Goal: Task Accomplishment & Management: Manage account settings

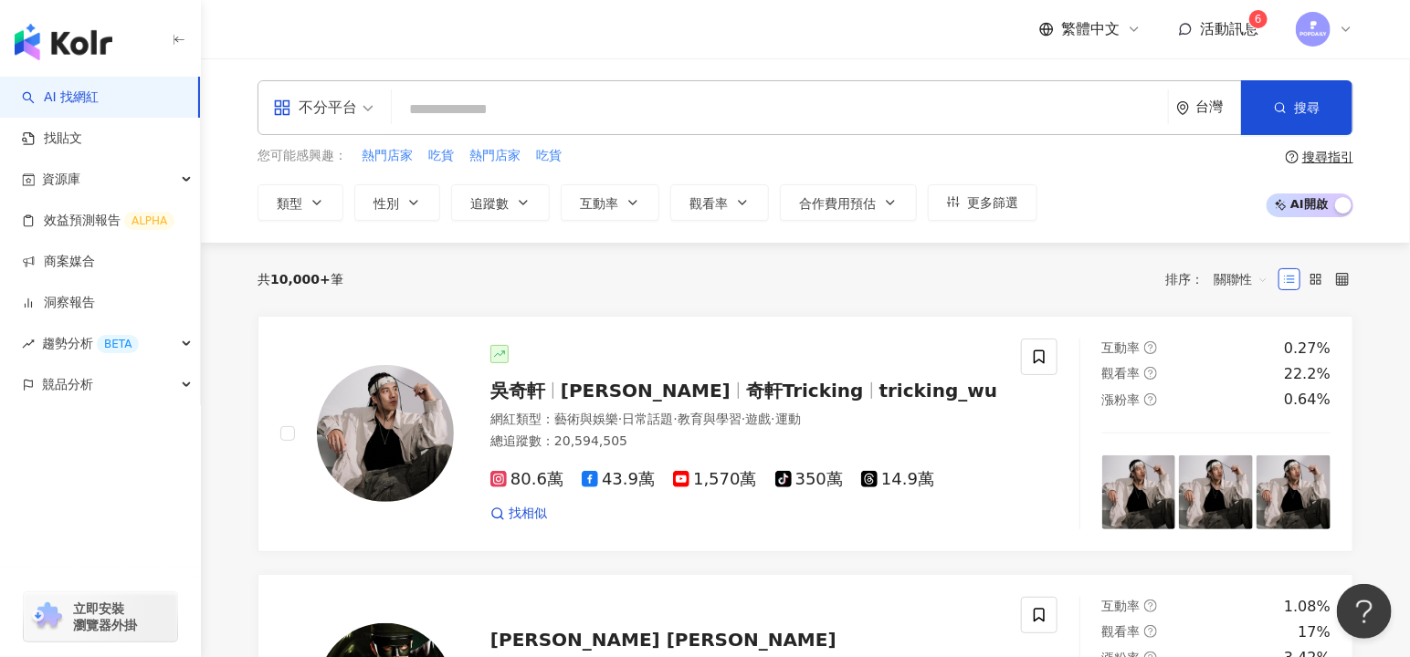
click at [1347, 32] on icon at bounding box center [1345, 29] width 15 height 15
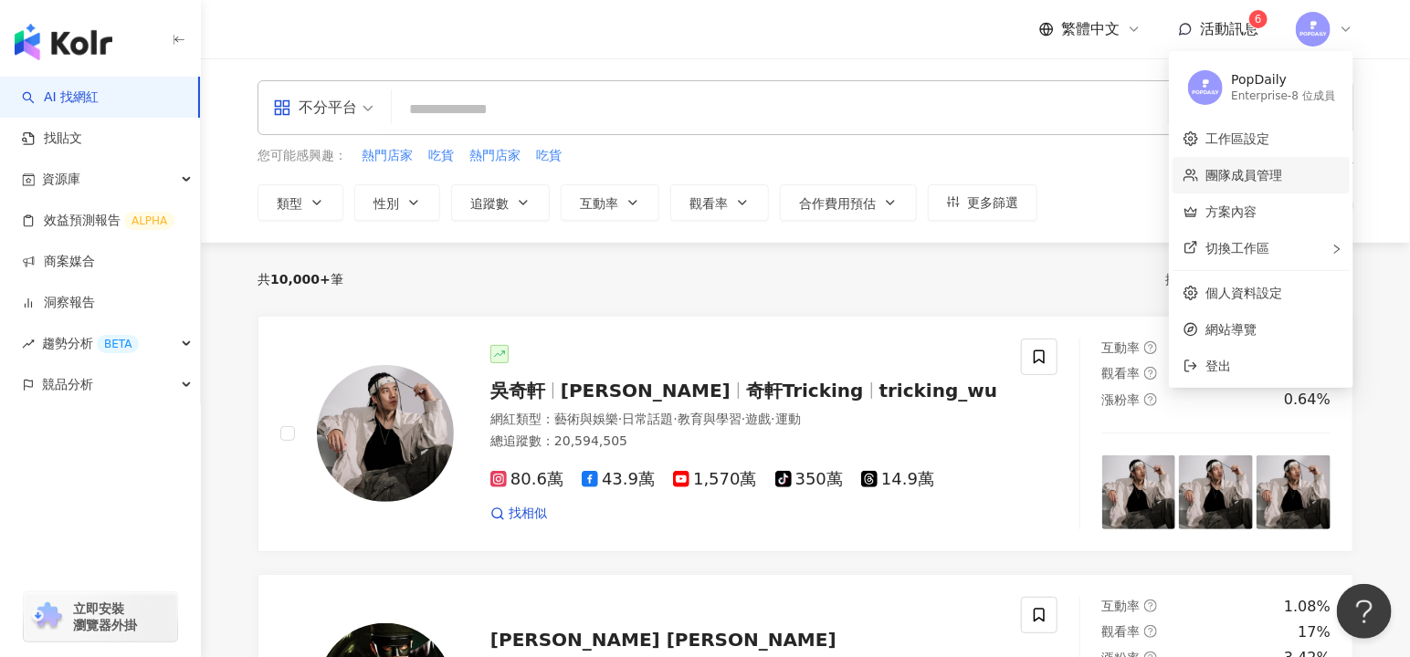
click at [1264, 180] on link "團隊成員管理" at bounding box center [1243, 175] width 77 height 15
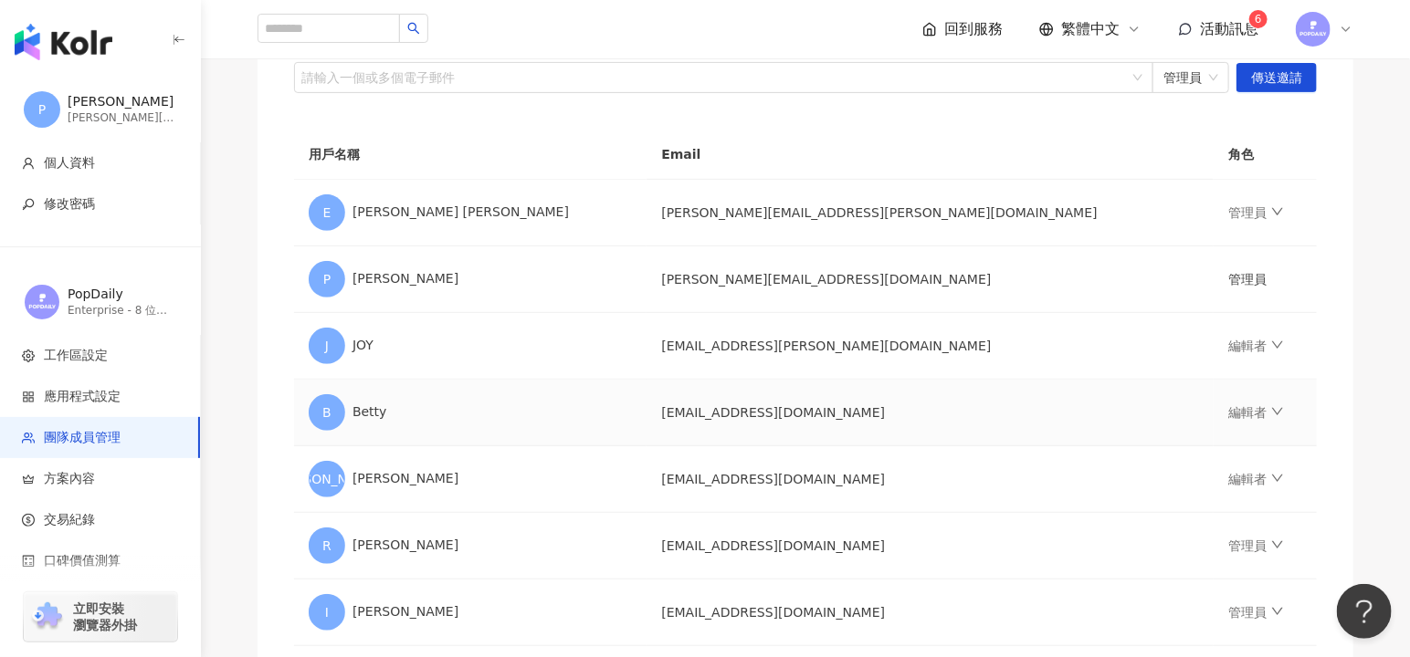
scroll to position [241, 0]
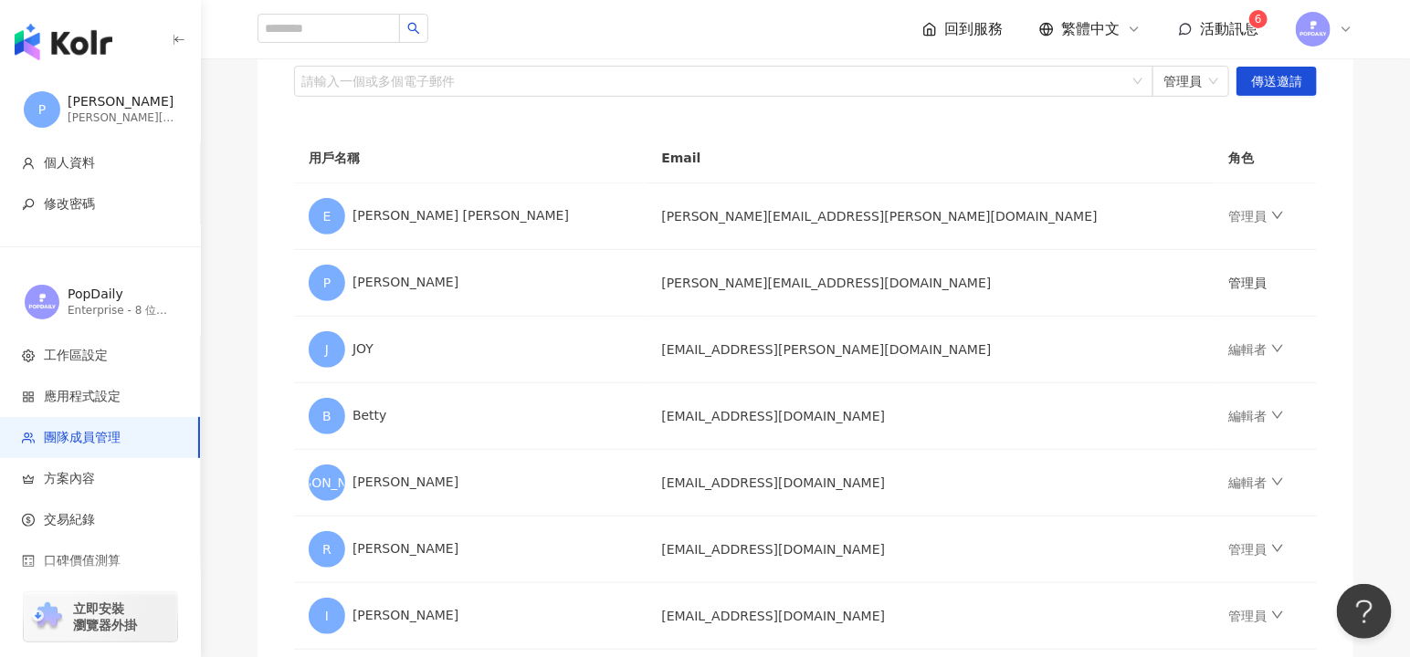
click at [820, 151] on th "Email" at bounding box center [929, 158] width 567 height 50
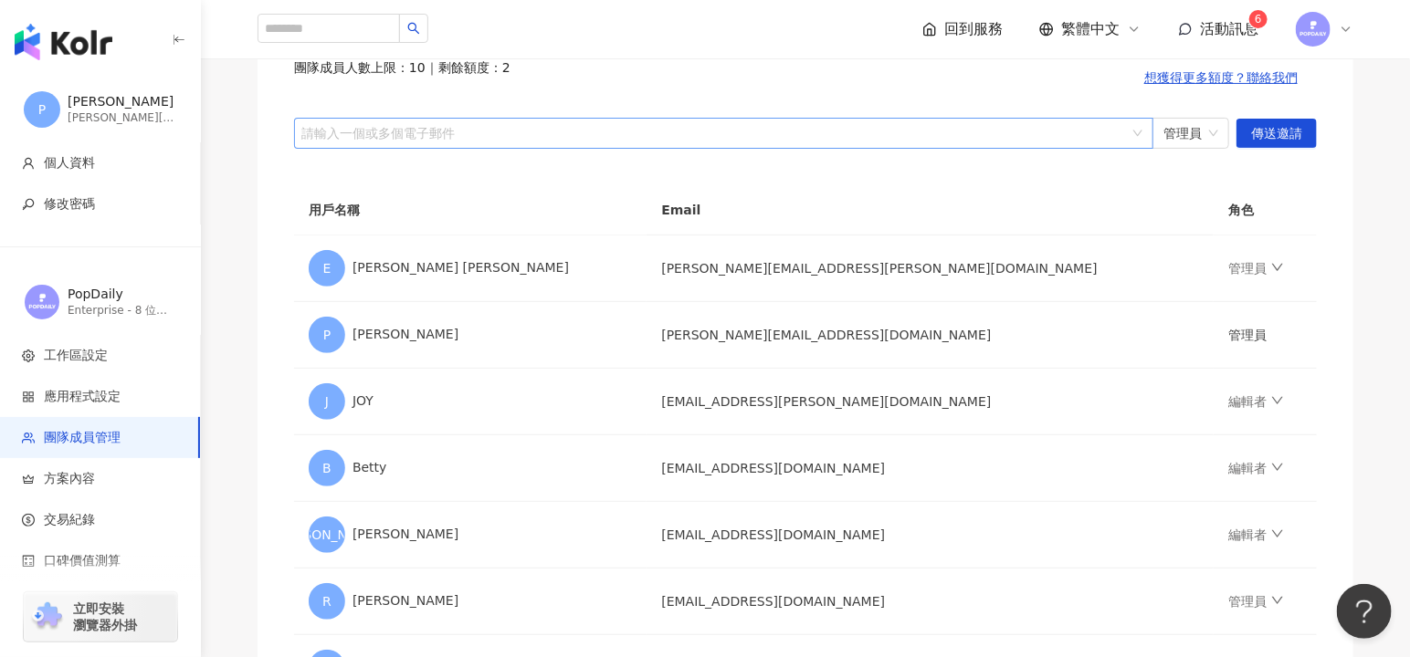
scroll to position [194, 0]
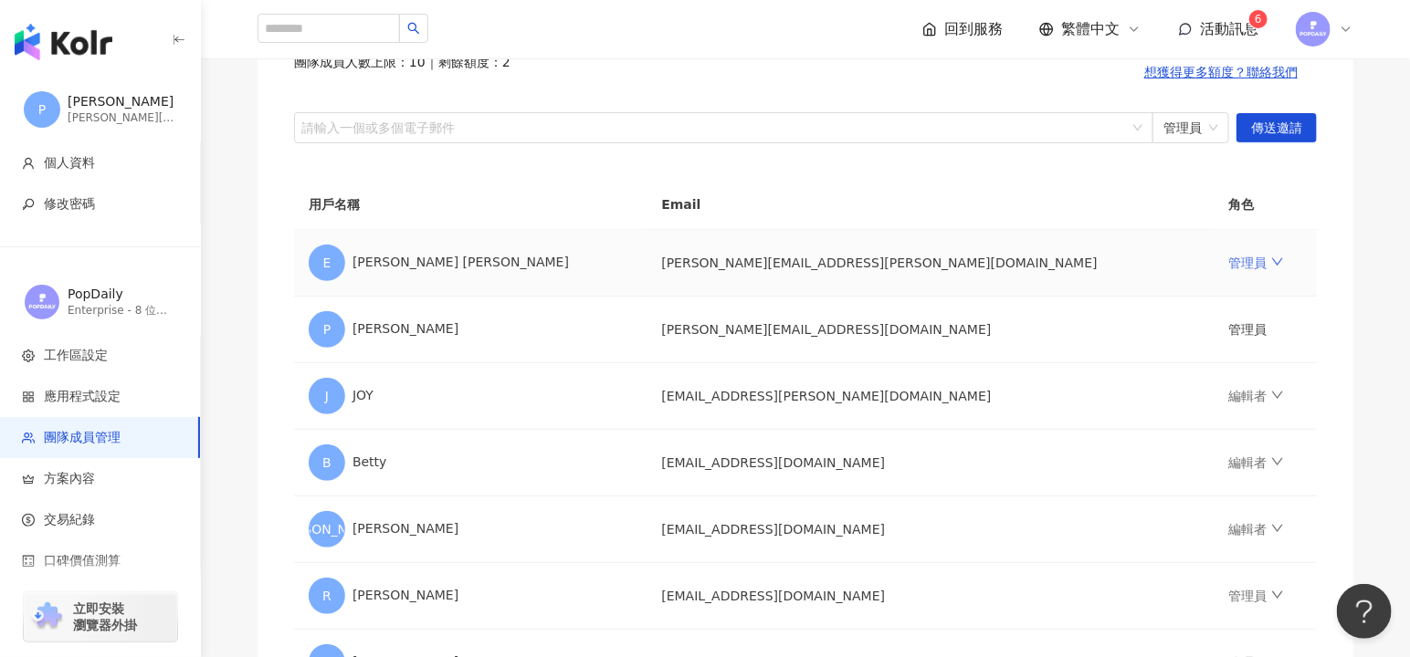
click at [1228, 260] on link "管理員" at bounding box center [1255, 263] width 55 height 15
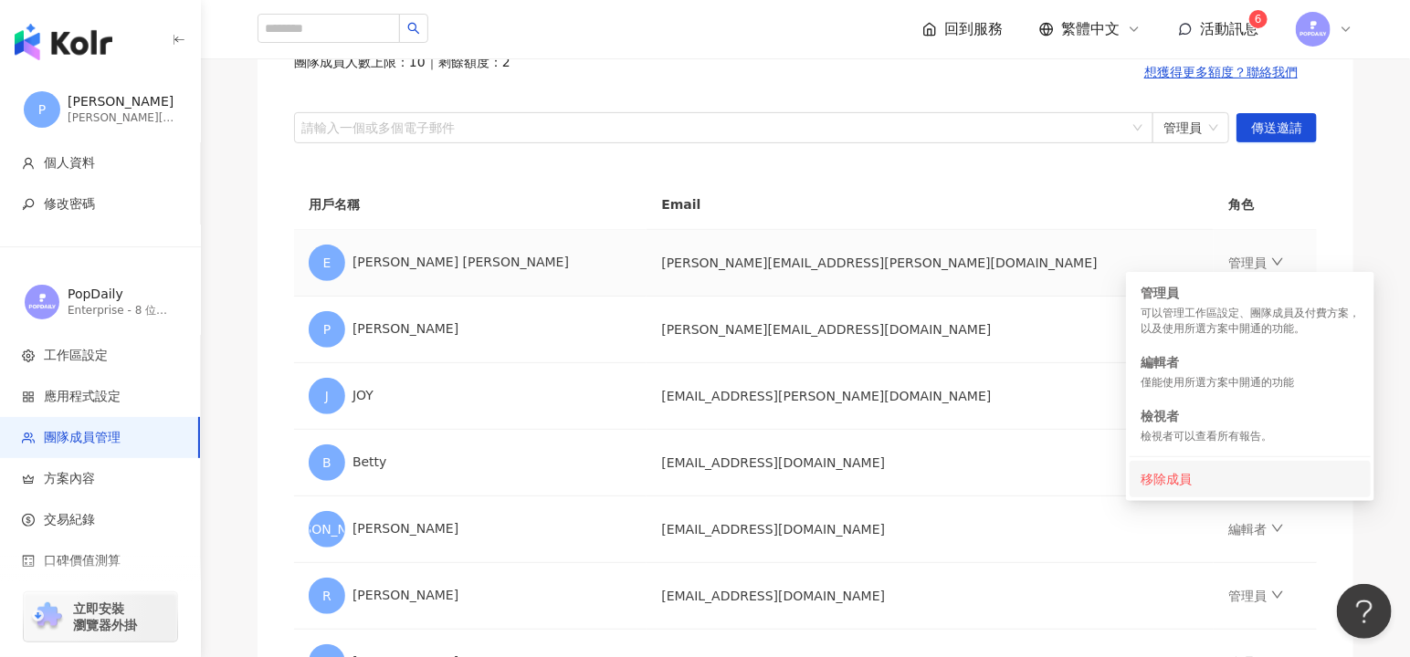
click at [1179, 486] on div "移除成員" at bounding box center [1249, 479] width 219 height 20
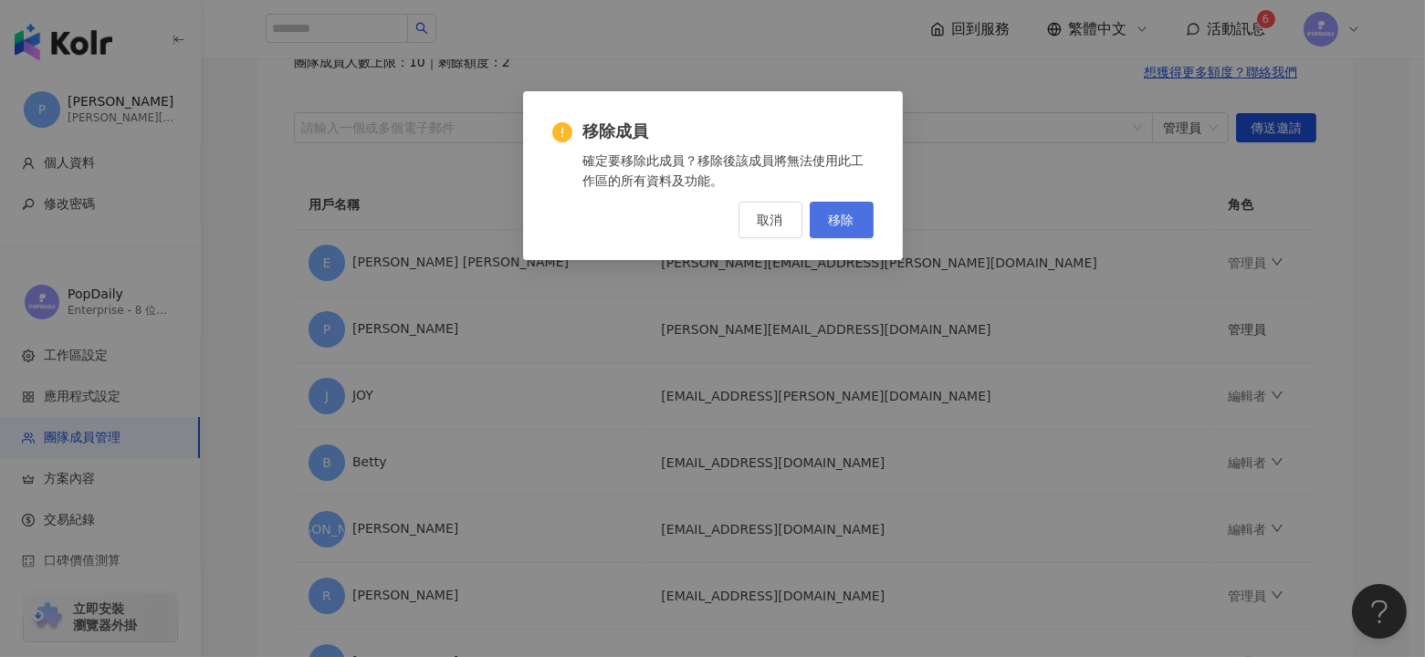
click at [838, 230] on button "移除" at bounding box center [842, 220] width 64 height 37
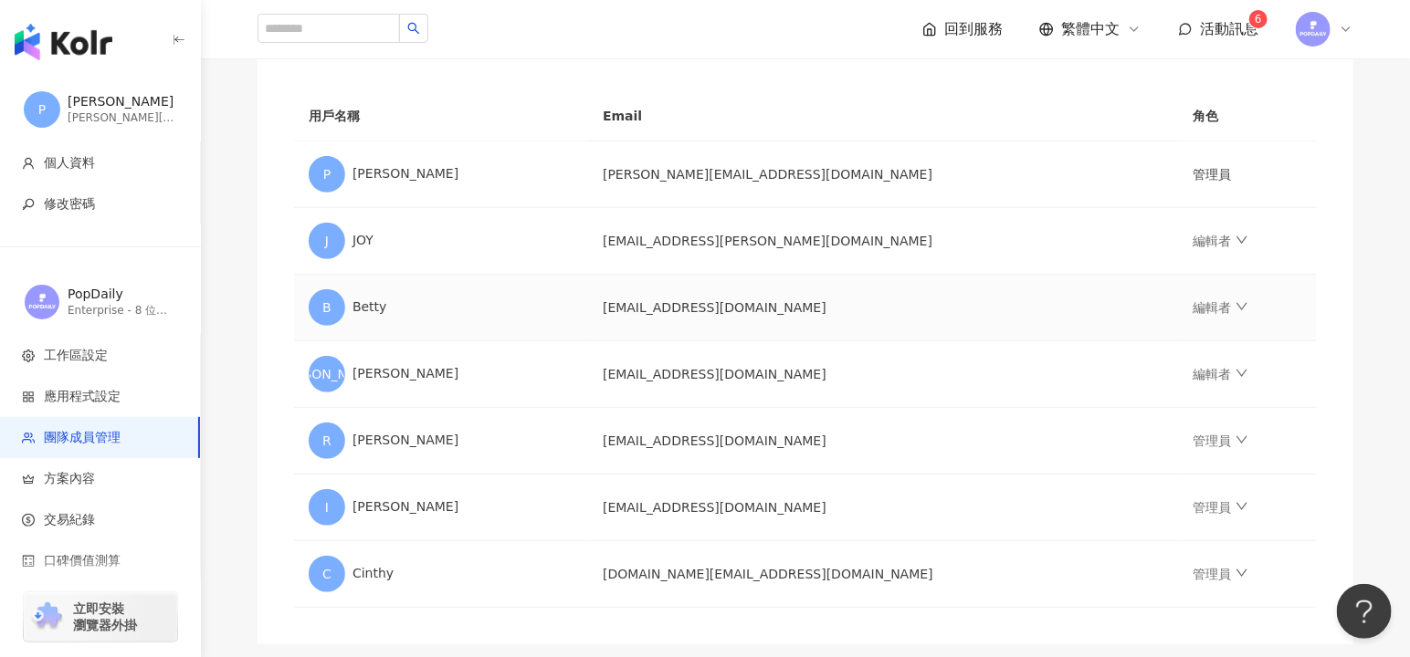
scroll to position [285, 0]
click at [1235, 441] on icon "down" at bounding box center [1241, 438] width 13 height 13
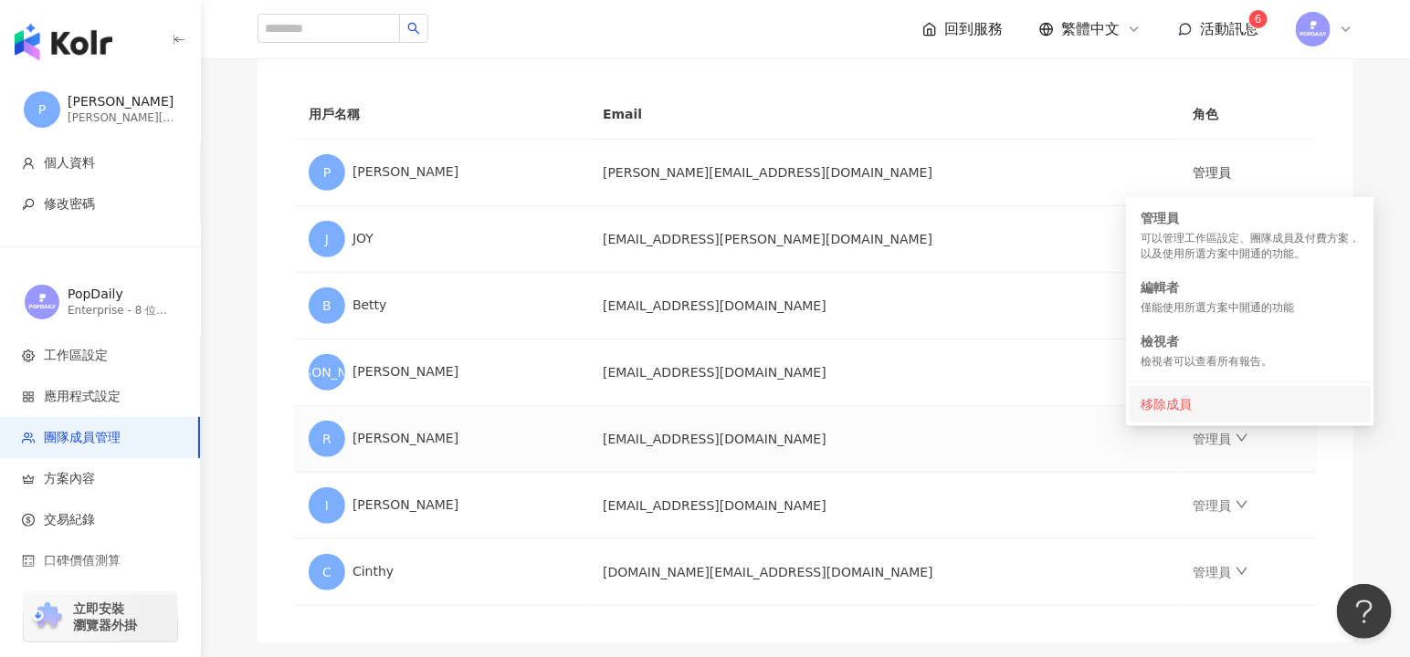
click at [1200, 396] on div "移除成員" at bounding box center [1249, 404] width 219 height 20
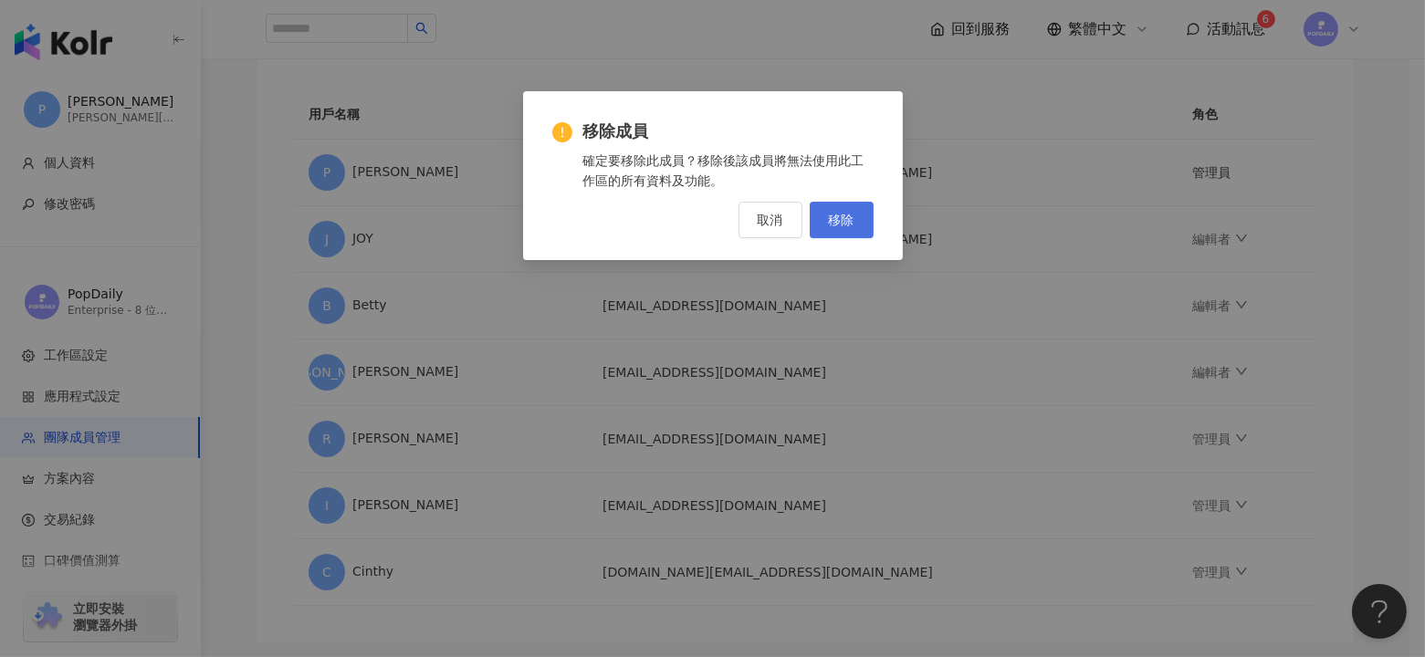
click at [823, 215] on button "移除" at bounding box center [842, 220] width 64 height 37
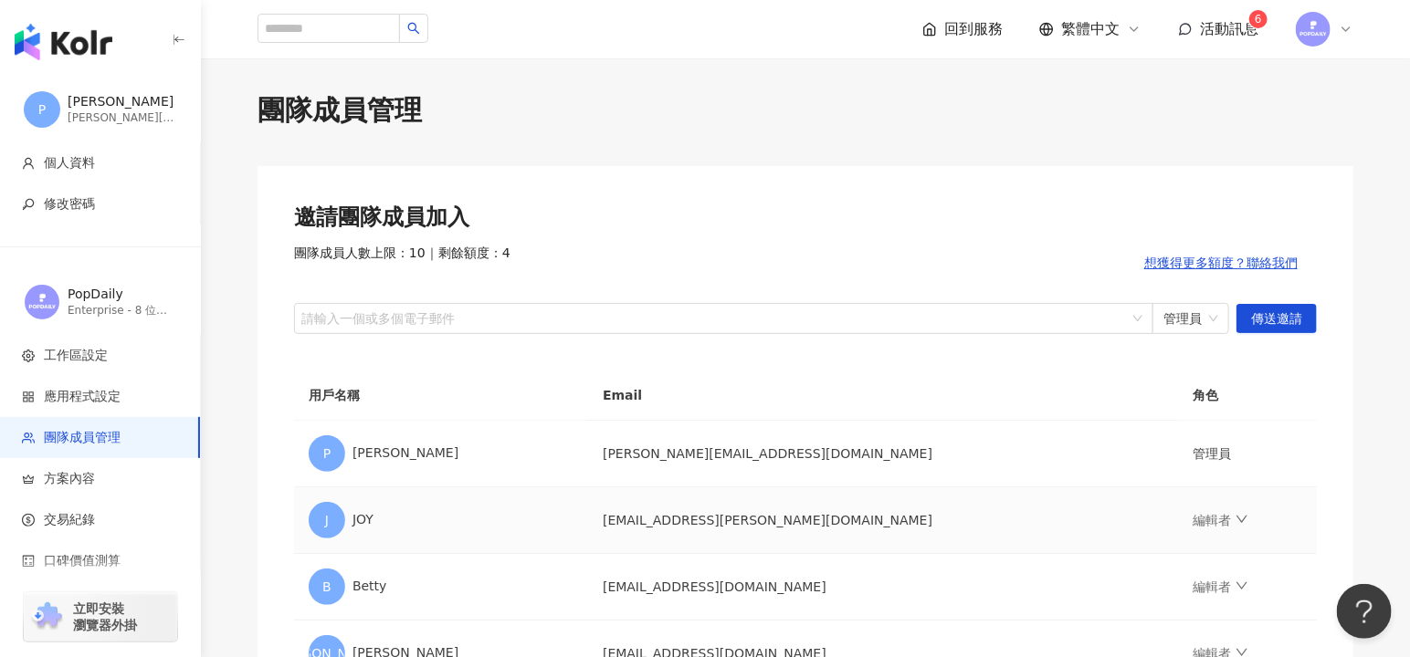
scroll to position [0, 0]
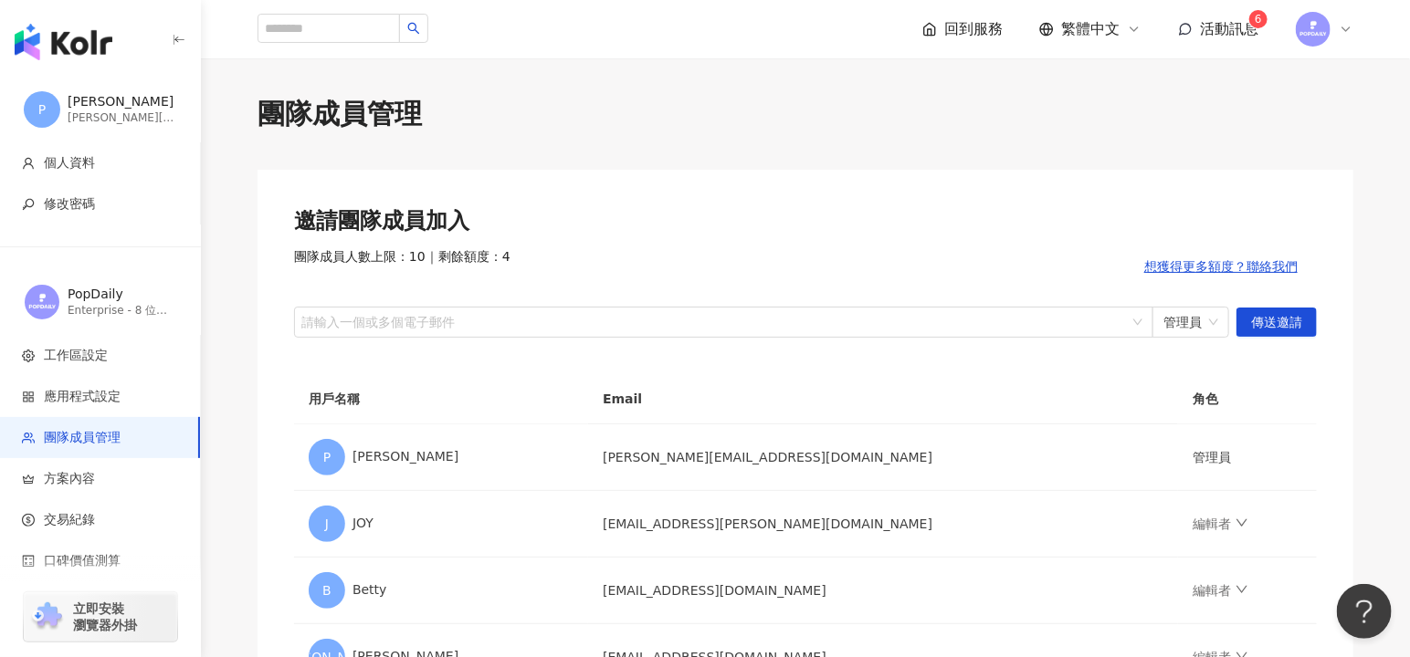
click at [924, 227] on div "邀請團隊成員加入" at bounding box center [805, 221] width 1022 height 31
click at [865, 251] on div "團隊成員人數上限：10 ｜ 剩餘額度：4 想獲得更多額度？聯絡我們" at bounding box center [805, 266] width 1022 height 37
click at [1273, 147] on div "團隊成員管理 邀請團隊成員加入 團隊成員人數上限：10 ｜ 剩餘額度：4 想獲得更多額度？聯絡我們 請輸入一個或多個電子郵件 管理員 傳送邀請 用戶名稱 Em…" at bounding box center [805, 478] width 1169 height 766
click at [1234, 121] on div "團隊成員管理" at bounding box center [805, 114] width 1096 height 38
